Goal: Navigation & Orientation: Find specific page/section

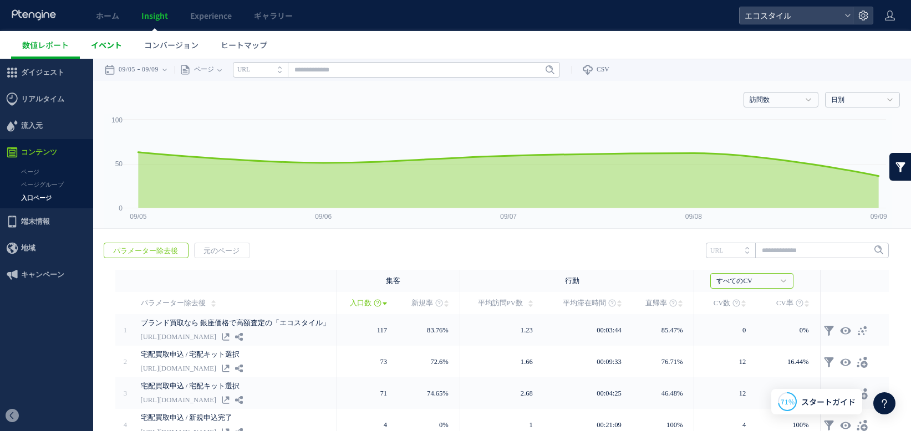
scroll to position [185, 0]
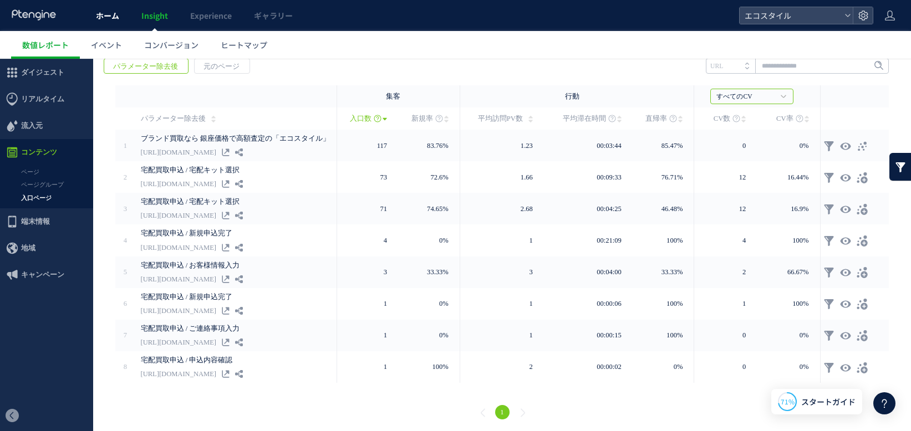
click at [111, 17] on span "ホーム" at bounding box center [107, 15] width 23 height 11
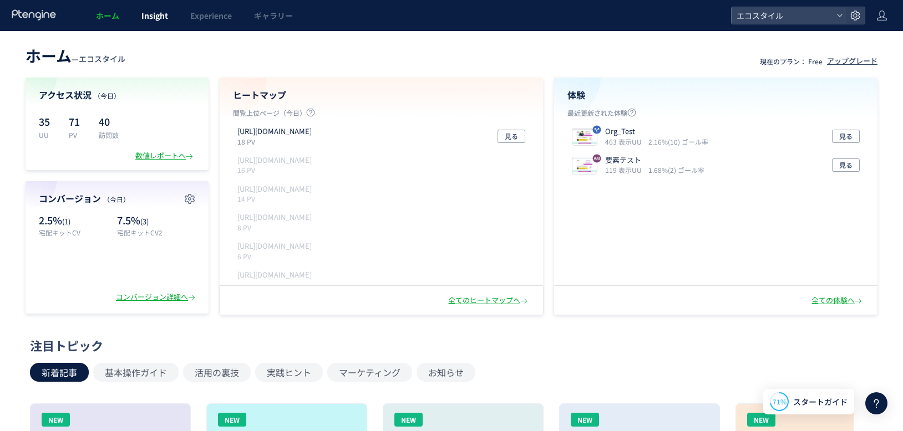
click at [160, 24] on link "Insight" at bounding box center [154, 15] width 49 height 31
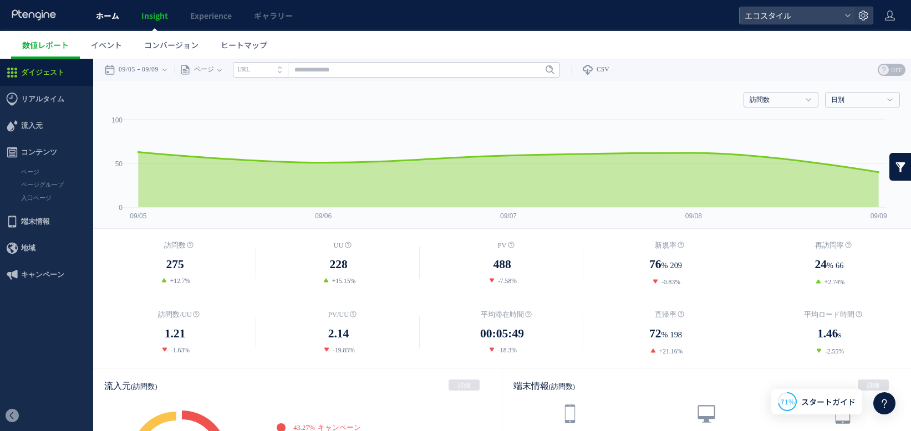
click at [106, 14] on span "ホーム" at bounding box center [107, 15] width 23 height 11
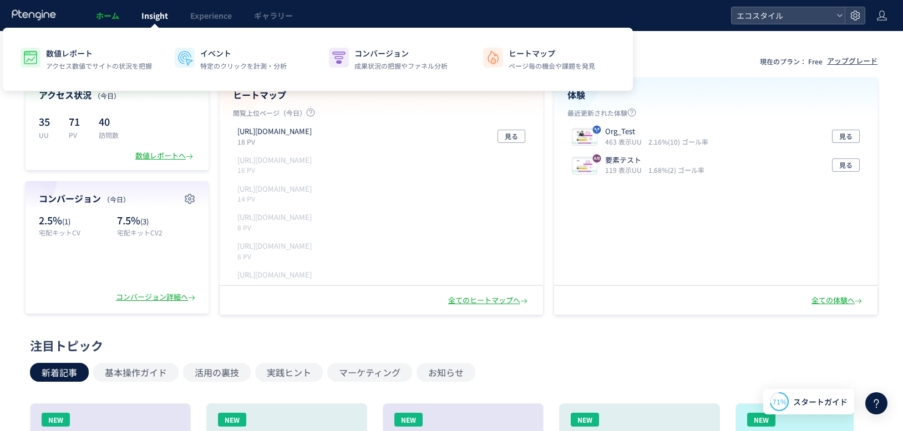
click at [157, 18] on span "Insight" at bounding box center [154, 15] width 27 height 11
